Goal: Transaction & Acquisition: Purchase product/service

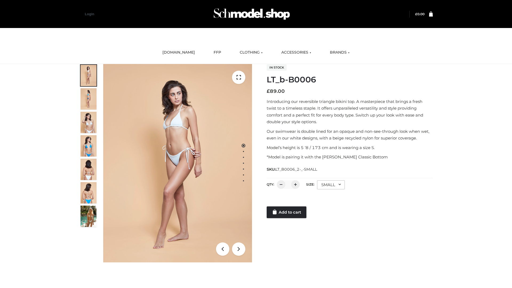
click at [287, 212] on link "Add to cart" at bounding box center [287, 212] width 40 height 12
click at [287, 207] on link "Add to cart" at bounding box center [287, 202] width 40 height 12
click at [287, 212] on link "Add to cart" at bounding box center [287, 212] width 40 height 12
